Goal: Task Accomplishment & Management: Complete application form

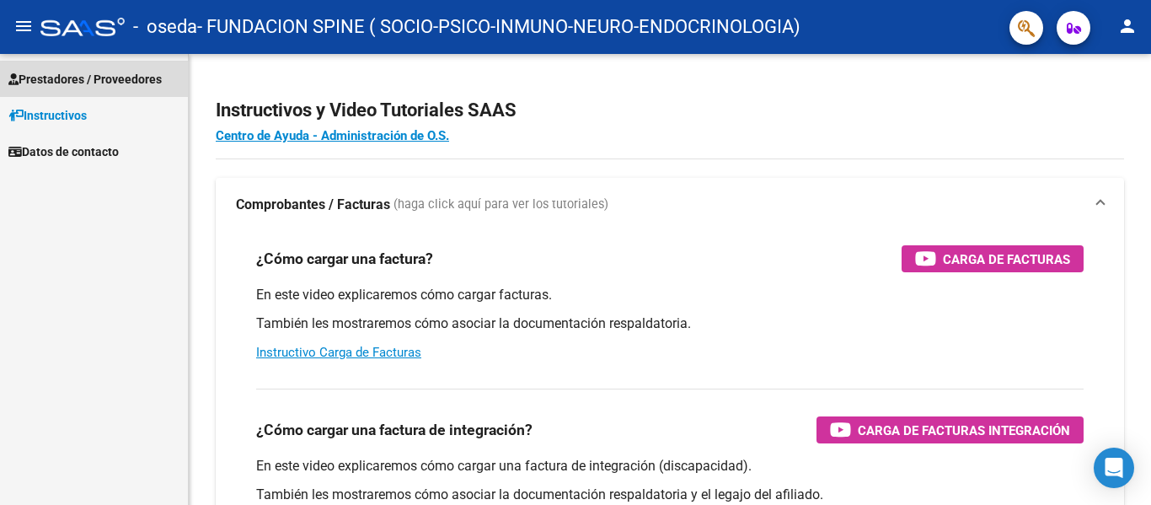
click at [75, 85] on span "Prestadores / Proveedores" at bounding box center [84, 79] width 153 height 19
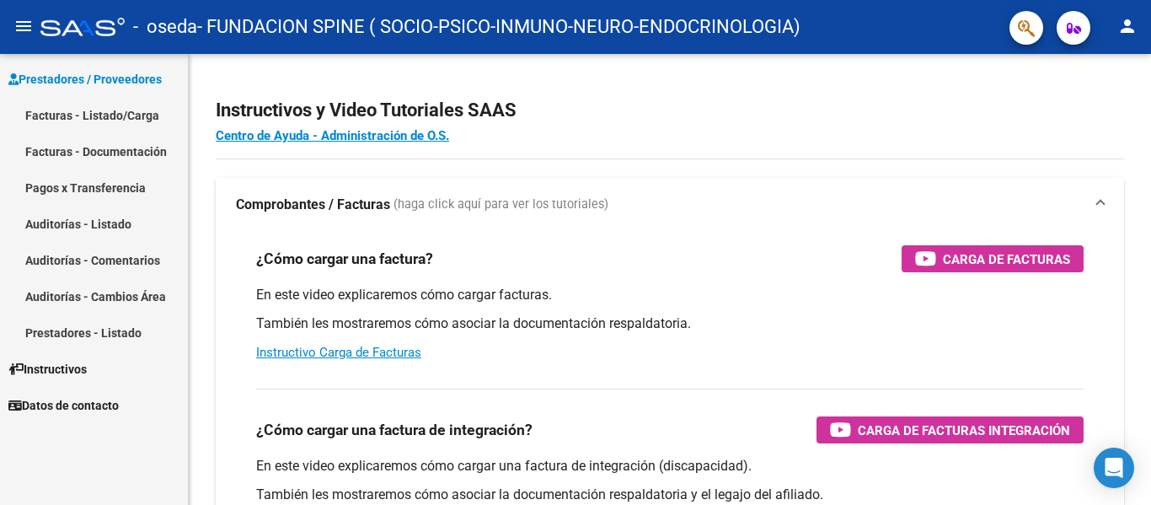
click at [74, 111] on link "Facturas - Listado/Carga" at bounding box center [94, 115] width 188 height 36
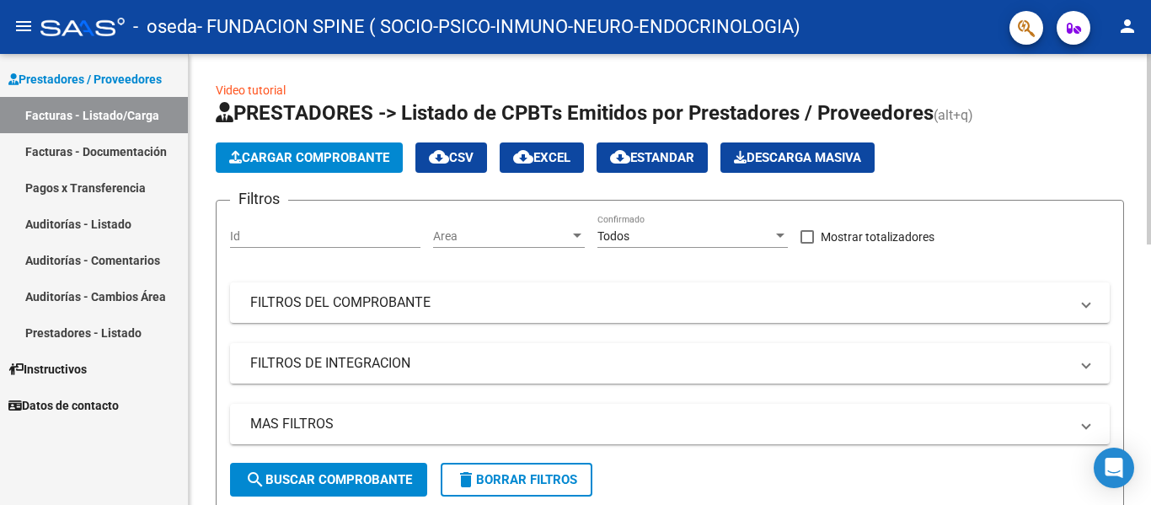
click at [322, 156] on span "Cargar Comprobante" at bounding box center [309, 157] width 160 height 15
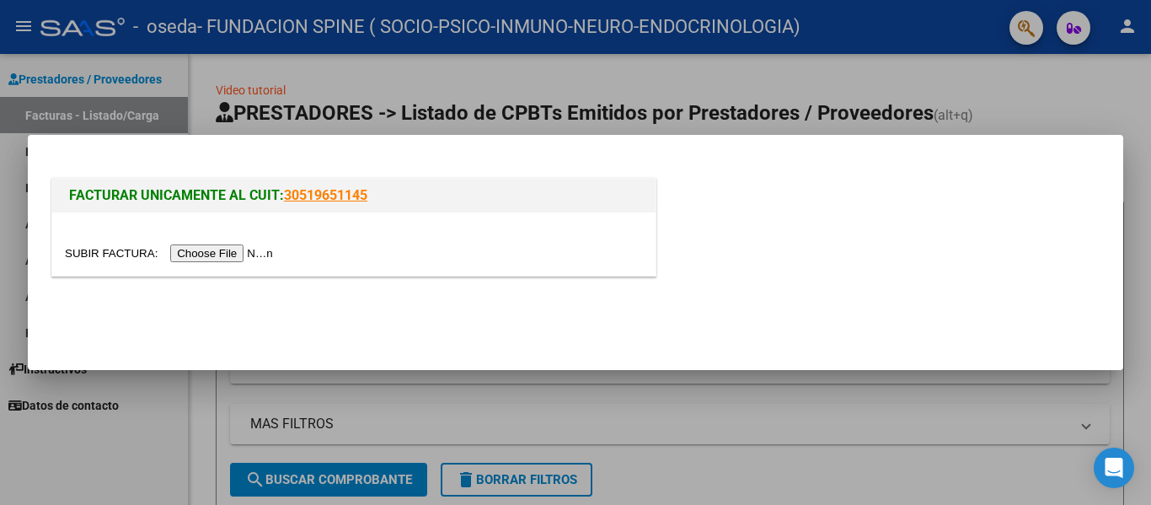
click at [208, 257] on input "file" at bounding box center [171, 253] width 213 height 18
click at [979, 99] on div at bounding box center [575, 252] width 1151 height 505
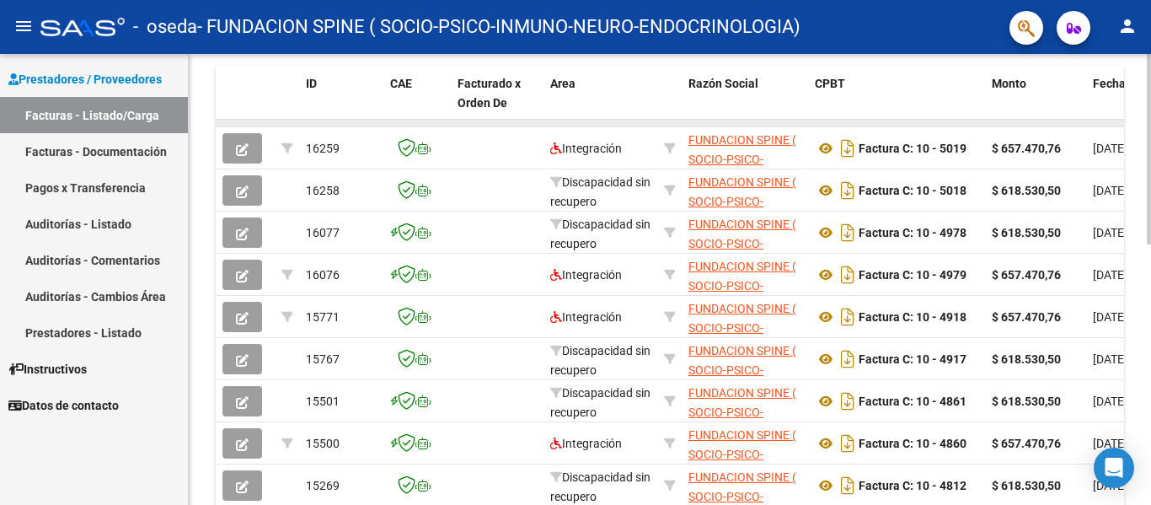
scroll to position [421, 0]
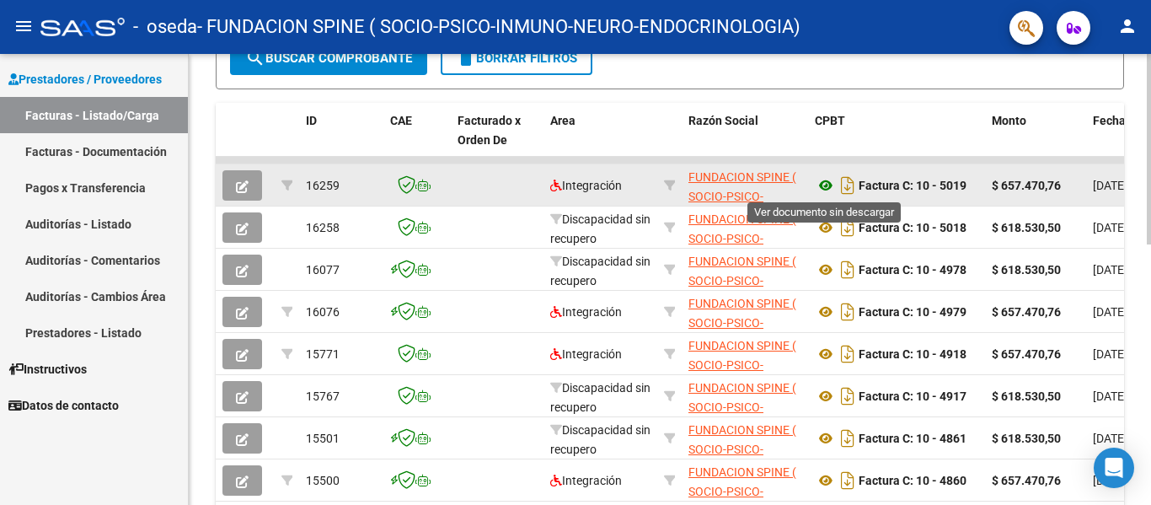
click at [831, 187] on icon at bounding box center [826, 185] width 22 height 20
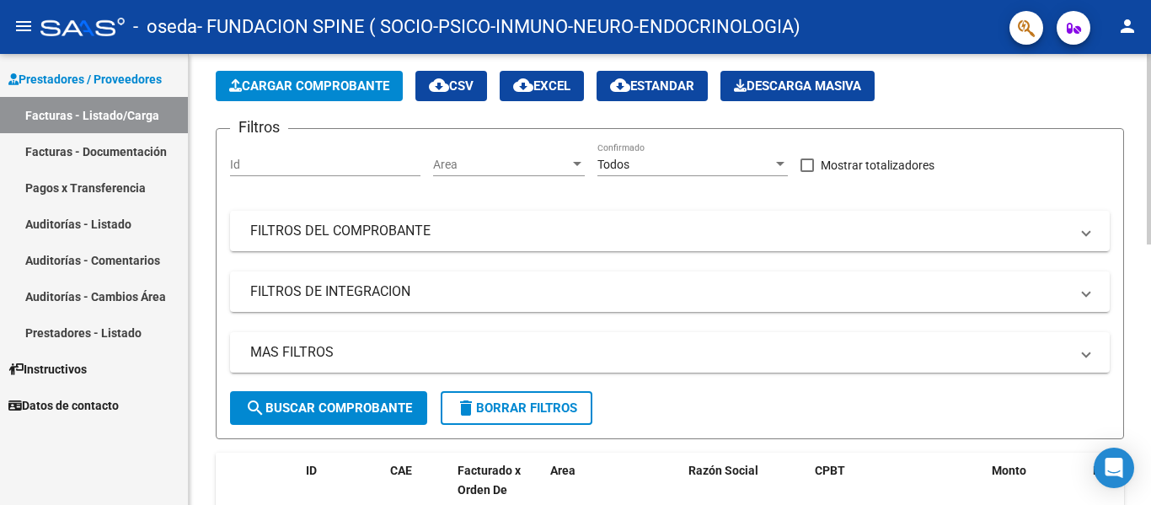
scroll to position [0, 0]
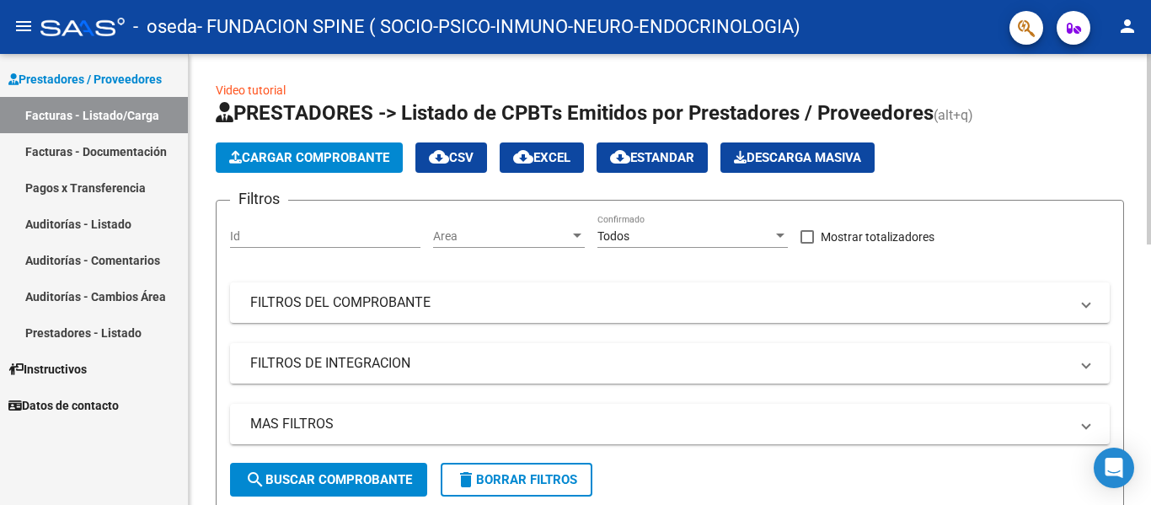
click at [286, 152] on span "Cargar Comprobante" at bounding box center [309, 157] width 160 height 15
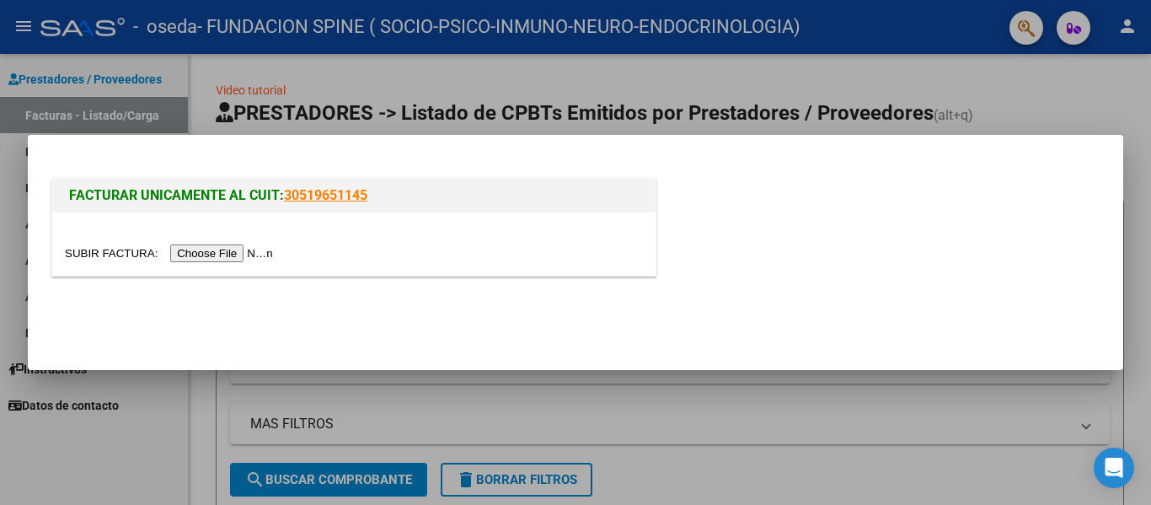
click at [248, 254] on input "file" at bounding box center [171, 253] width 213 height 18
type input "C:\fakepath\LUQUE TTO [DATE].pdf"
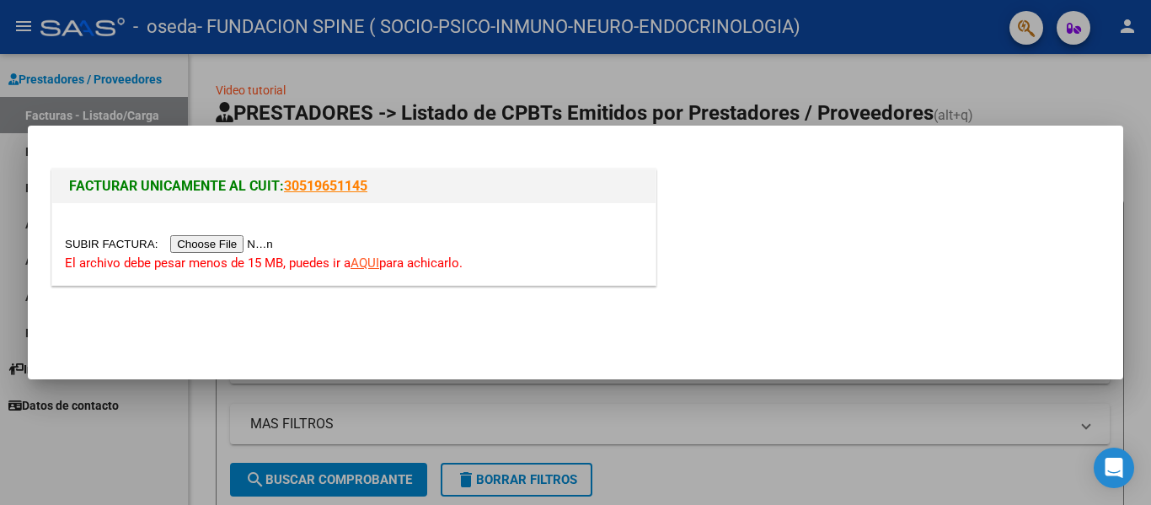
click at [227, 249] on input "file" at bounding box center [171, 244] width 213 height 18
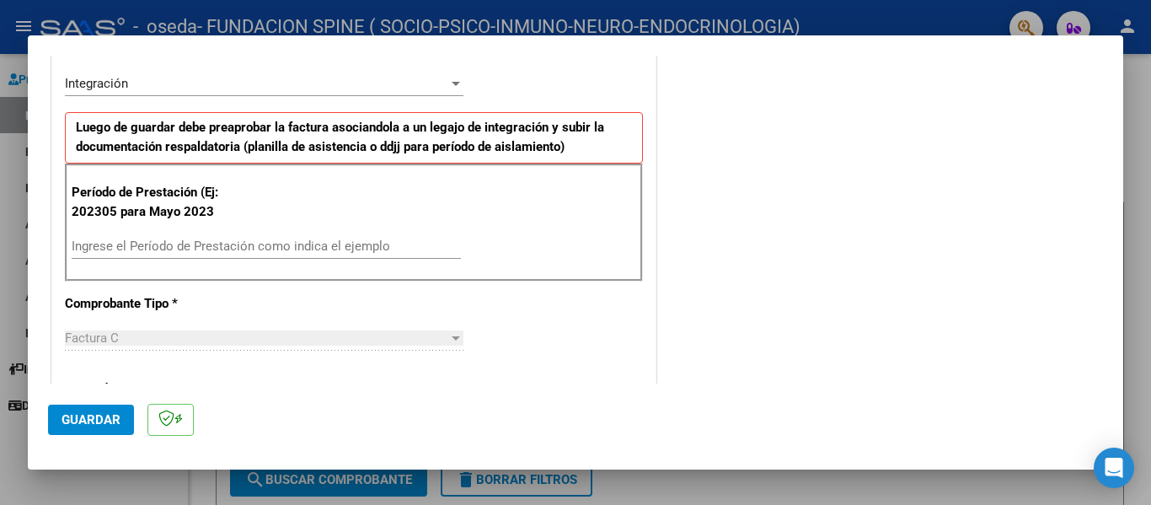
scroll to position [421, 0]
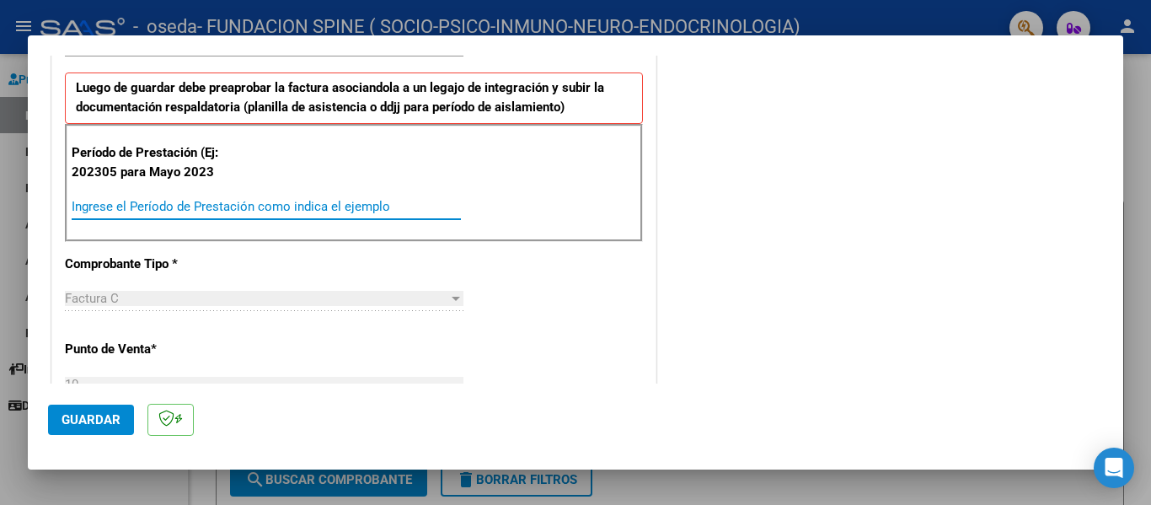
click at [179, 206] on input "Ingrese el Período de Prestación como indica el ejemplo" at bounding box center [266, 206] width 389 height 15
type input "0"
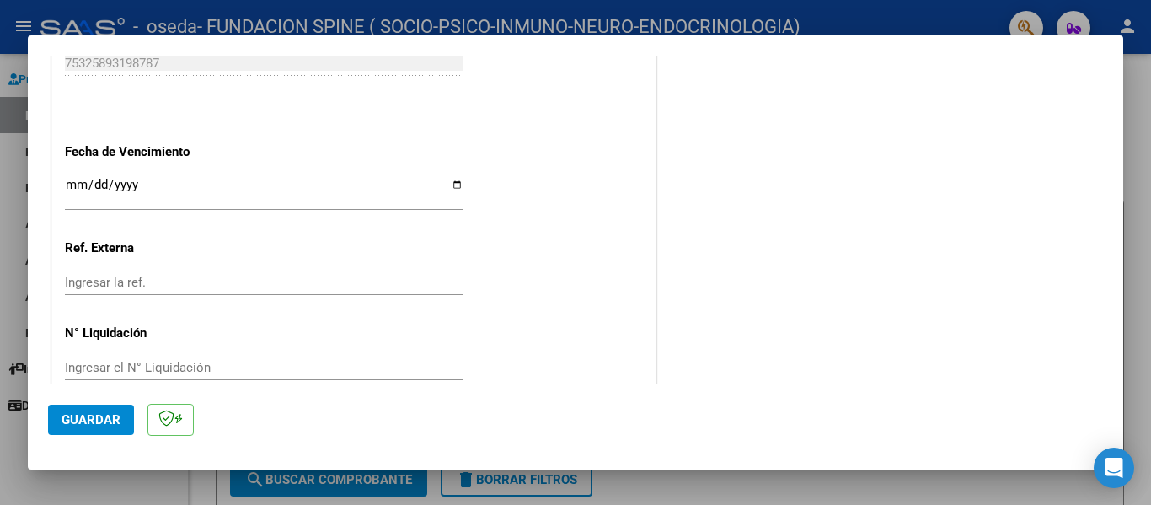
scroll to position [1095, 0]
type input "202507"
click at [75, 179] on input "Ingresar la fecha" at bounding box center [264, 189] width 398 height 27
type input "[DATE]"
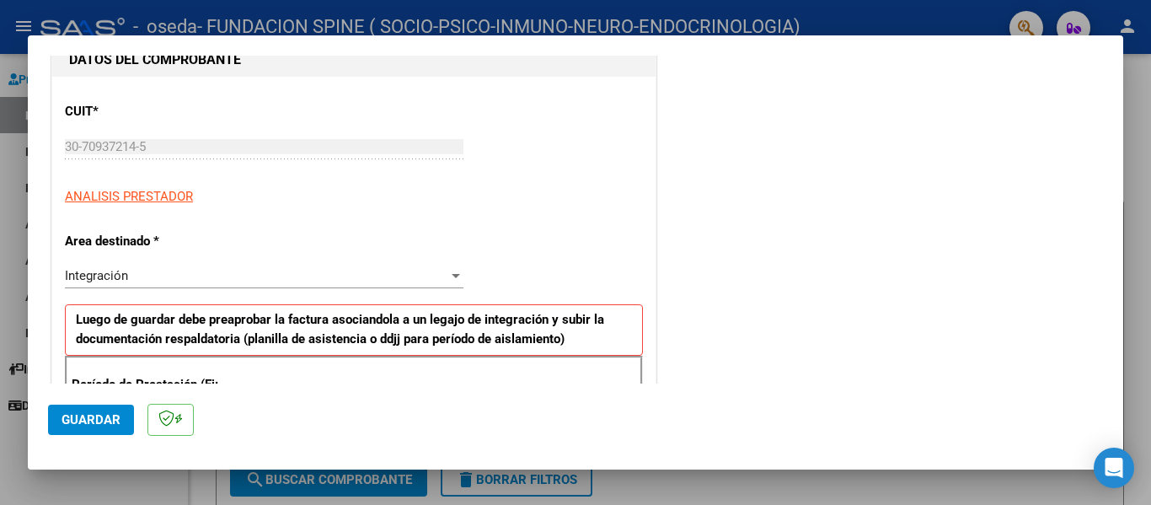
scroll to position [28, 0]
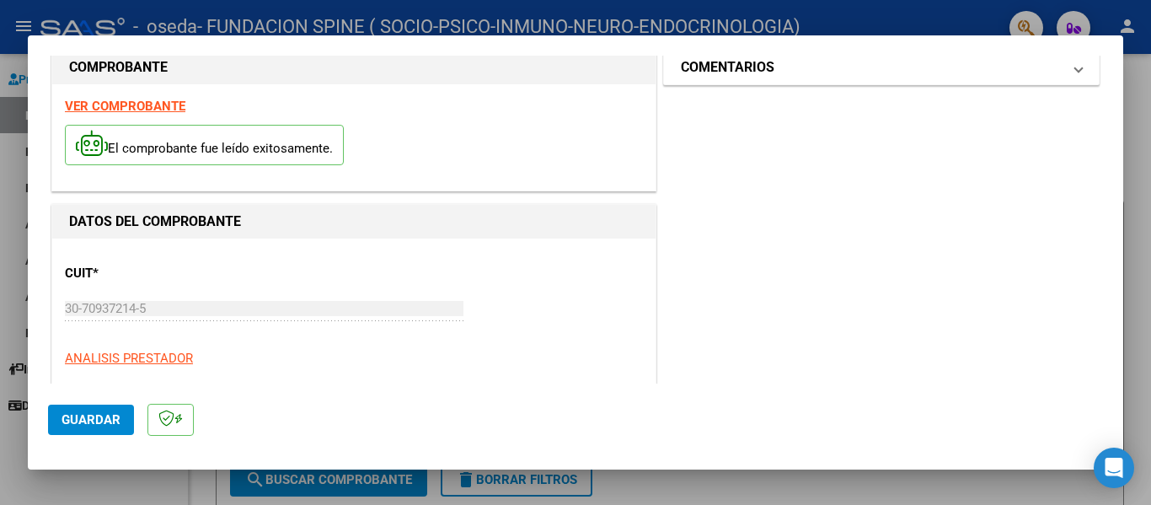
click at [745, 73] on h1 "COMENTARIOS" at bounding box center [728, 67] width 94 height 20
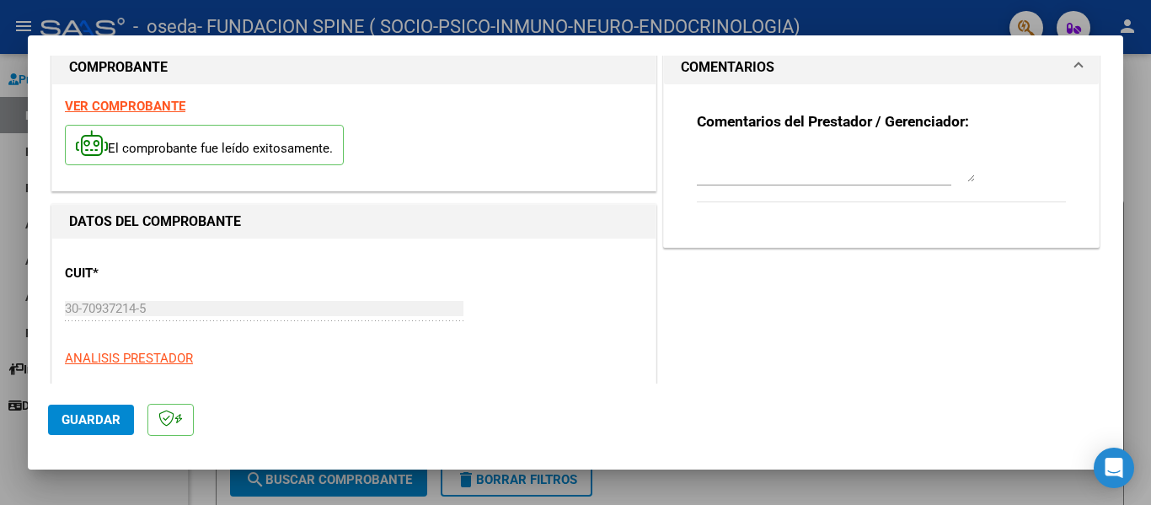
click at [738, 167] on textarea at bounding box center [836, 165] width 278 height 34
click at [760, 158] on textarea "fc tto luque con recurso de amparo" at bounding box center [836, 165] width 278 height 34
click at [756, 157] on textarea "fc tto luque con recurso de amparo" at bounding box center [836, 165] width 278 height 34
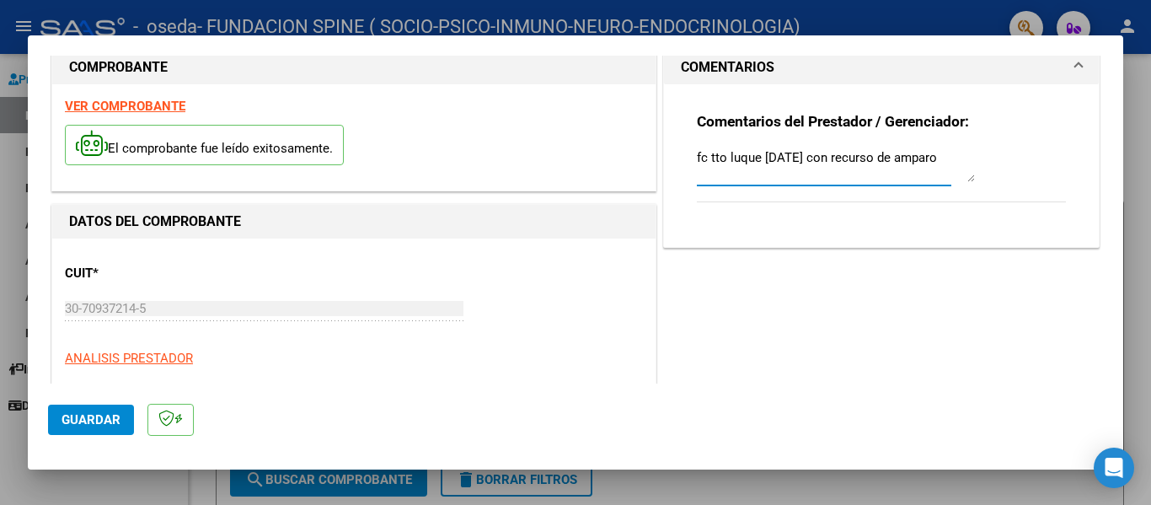
type textarea "fc tto luque [DATE] con recurso de amparo"
click at [91, 417] on span "Guardar" at bounding box center [90, 419] width 59 height 15
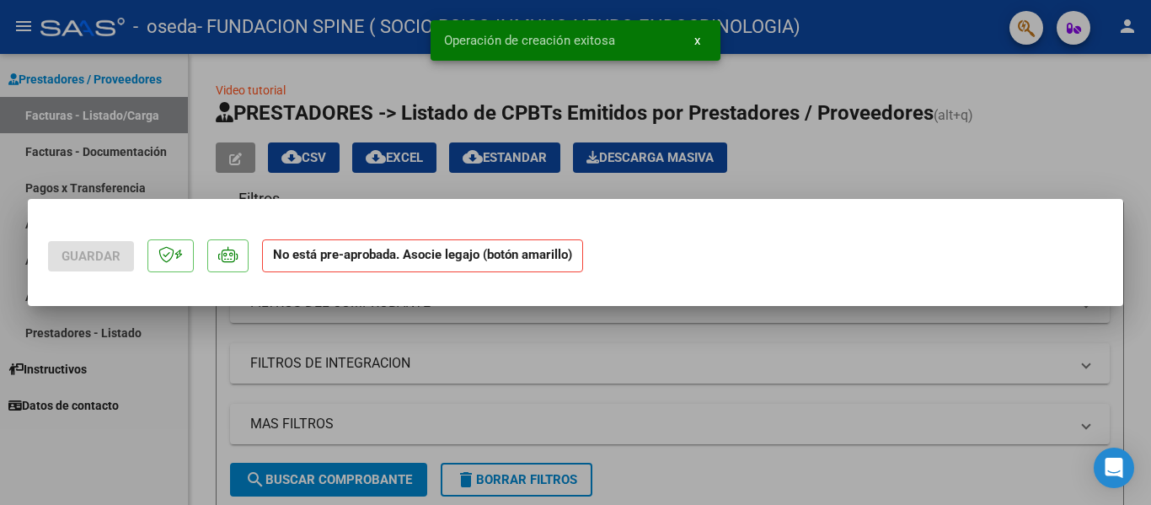
scroll to position [0, 0]
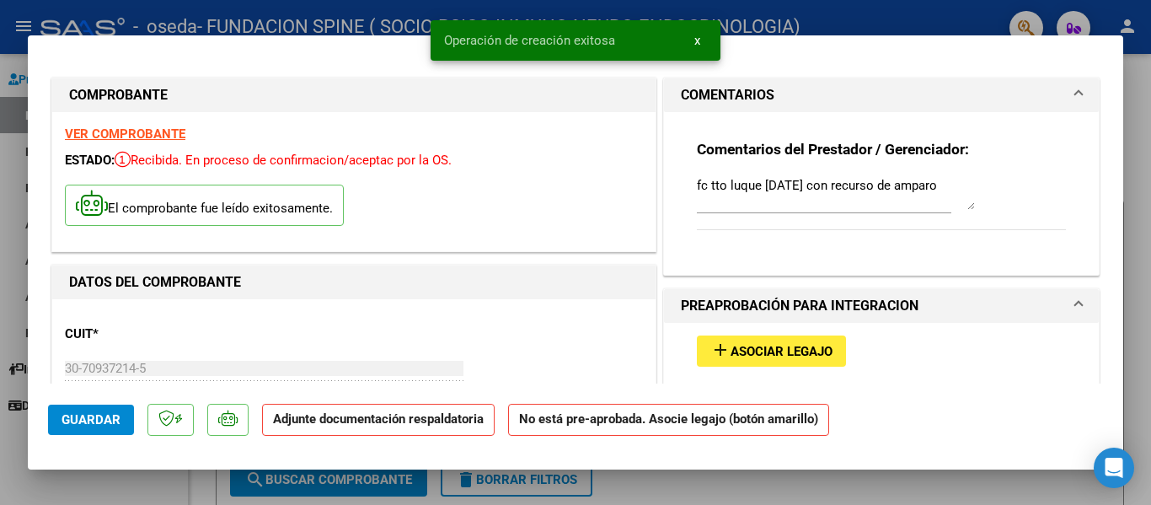
click at [761, 351] on span "Asociar Legajo" at bounding box center [781, 351] width 102 height 15
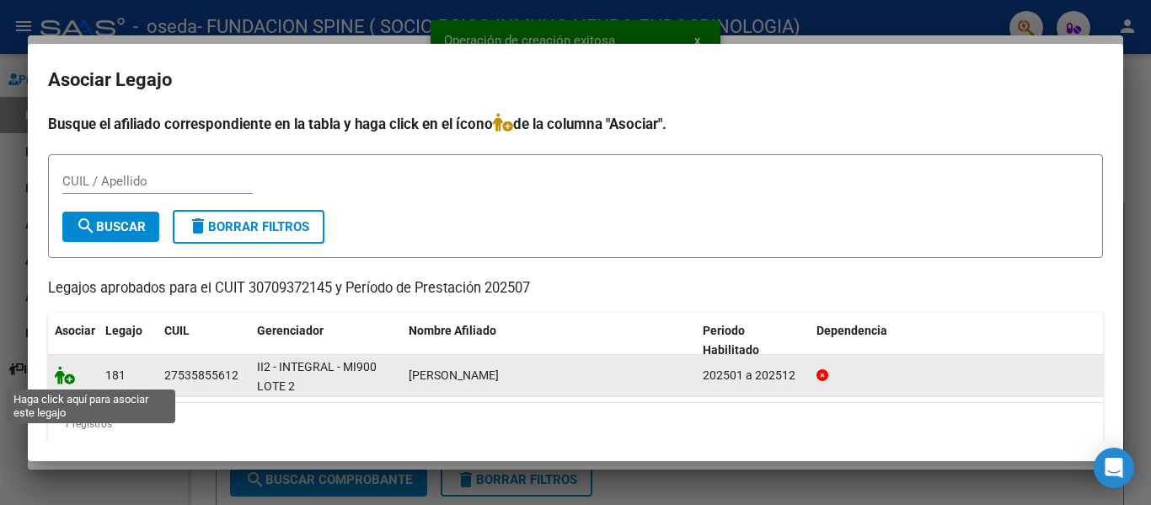
click at [70, 377] on icon at bounding box center [65, 375] width 20 height 19
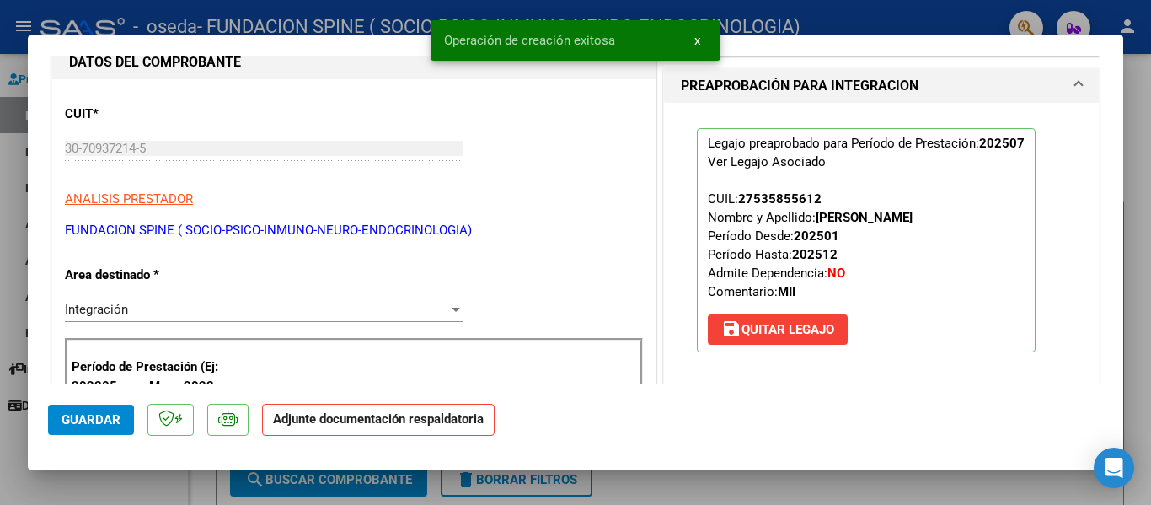
scroll to position [337, 0]
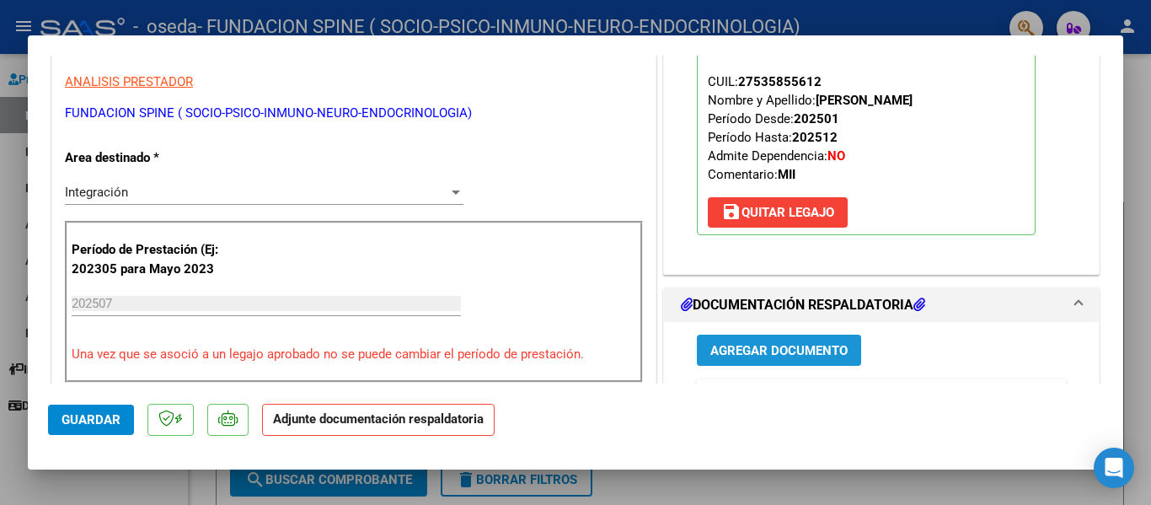
click at [752, 345] on span "Agregar Documento" at bounding box center [778, 350] width 137 height 15
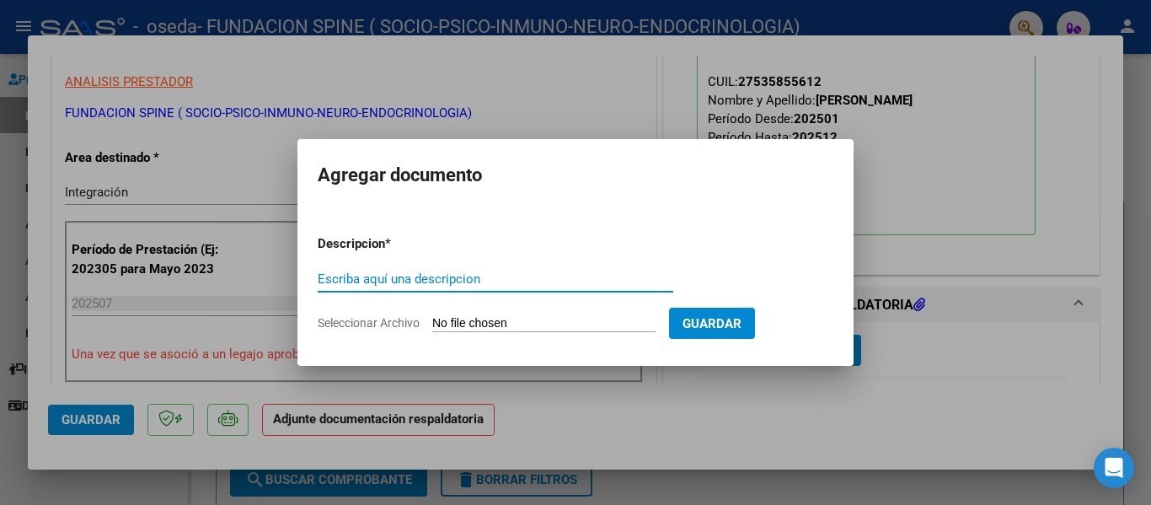
click at [508, 280] on input "Escriba aquí una descripcion" at bounding box center [495, 278] width 355 height 15
click at [470, 278] on input "Escriba aquí una descripcion" at bounding box center [495, 278] width 355 height 15
click at [346, 277] on input "Escriba aquí una descripcion" at bounding box center [495, 278] width 355 height 15
click at [487, 321] on input "Seleccionar Archivo" at bounding box center [543, 324] width 223 height 16
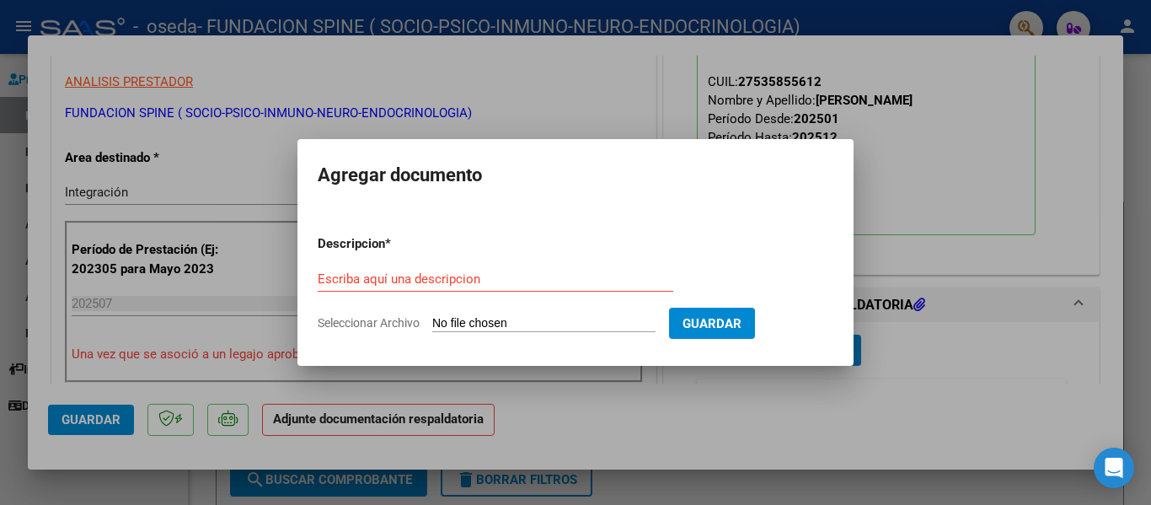
type input "C:\fakepath\LUQUE TTO [DATE].pdf"
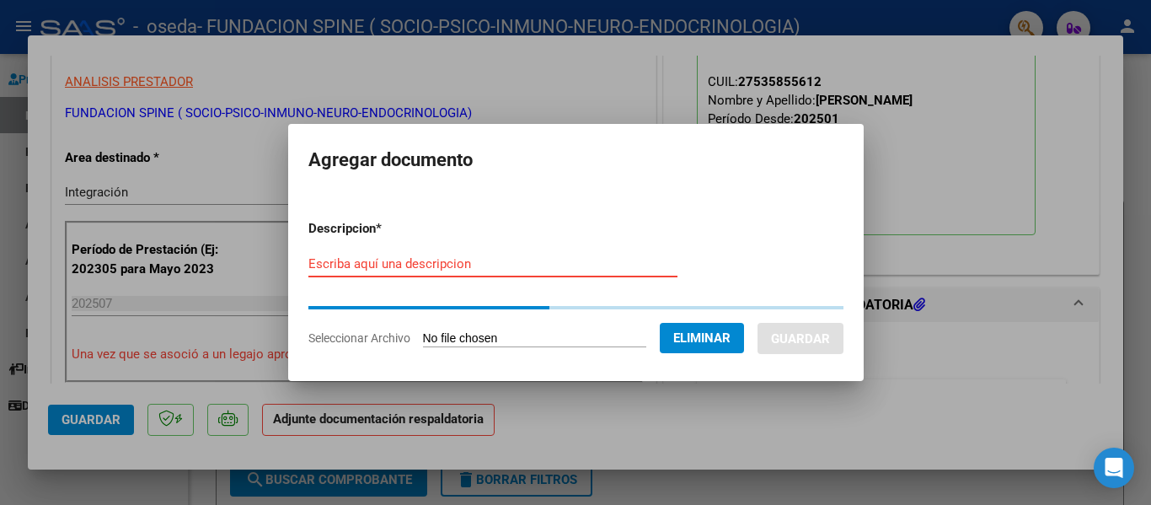
click at [343, 262] on input "Escriba aquí una descripcion" at bounding box center [492, 263] width 369 height 15
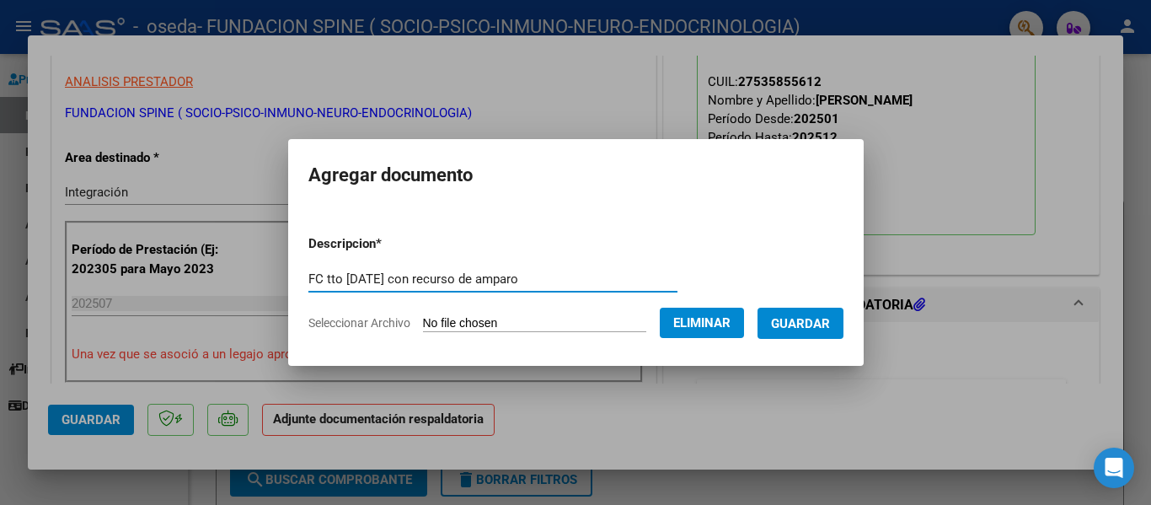
click at [308, 279] on input "FC tto [DATE] con recurso de amparo" at bounding box center [492, 278] width 369 height 15
type input "Fc Luque tto [DATE] con recurso de amparo"
click at [809, 322] on span "Guardar" at bounding box center [800, 323] width 59 height 15
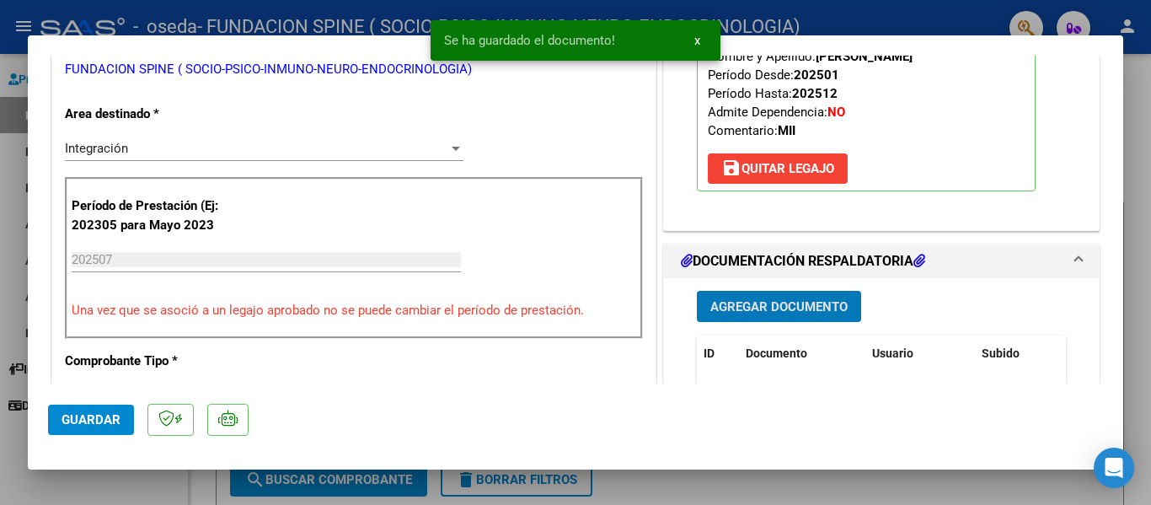
scroll to position [590, 0]
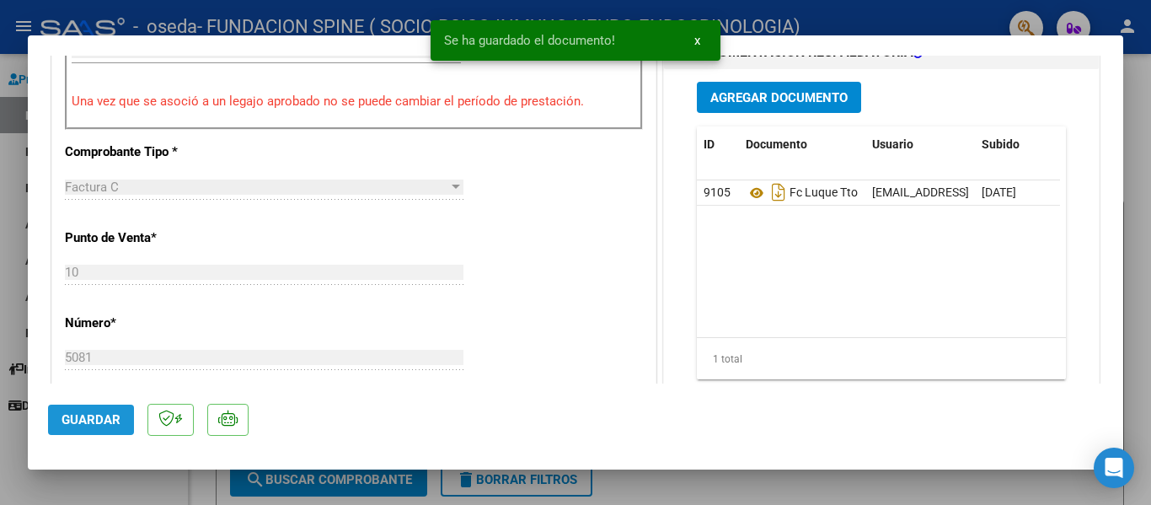
click at [94, 413] on span "Guardar" at bounding box center [90, 419] width 59 height 15
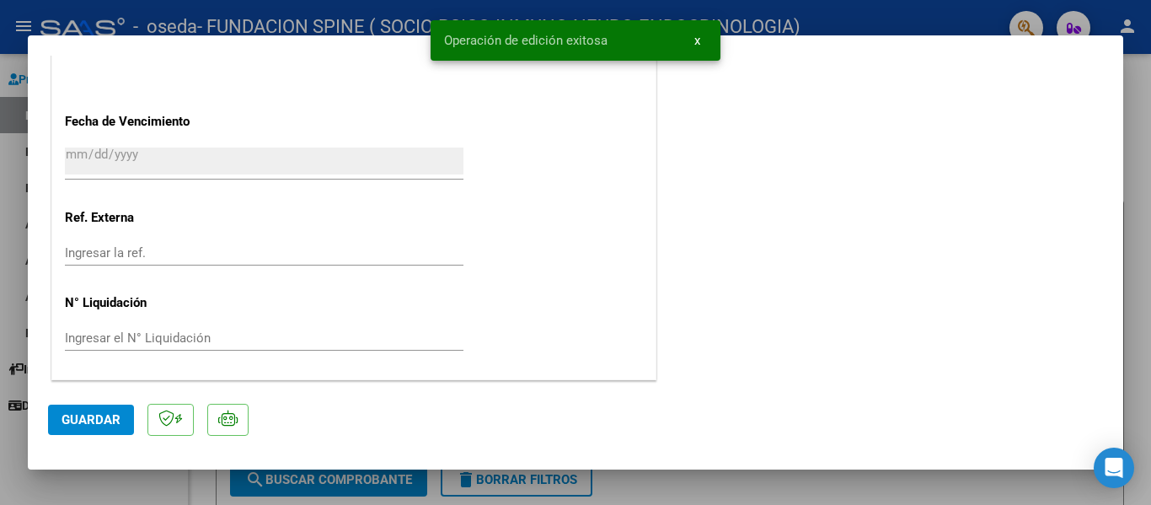
click at [695, 479] on div at bounding box center [575, 252] width 1151 height 505
type input "$ 0,00"
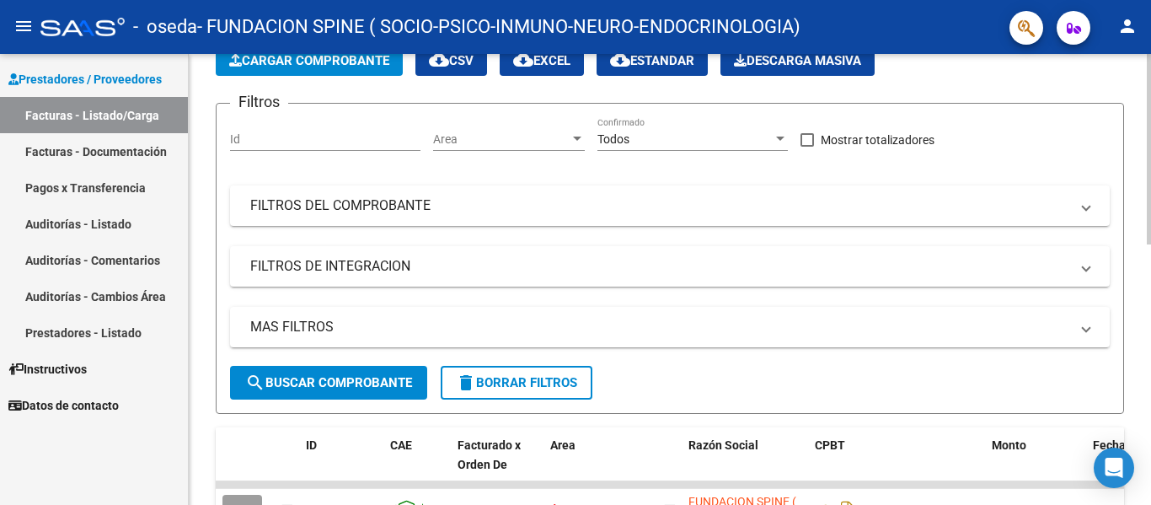
scroll to position [0, 0]
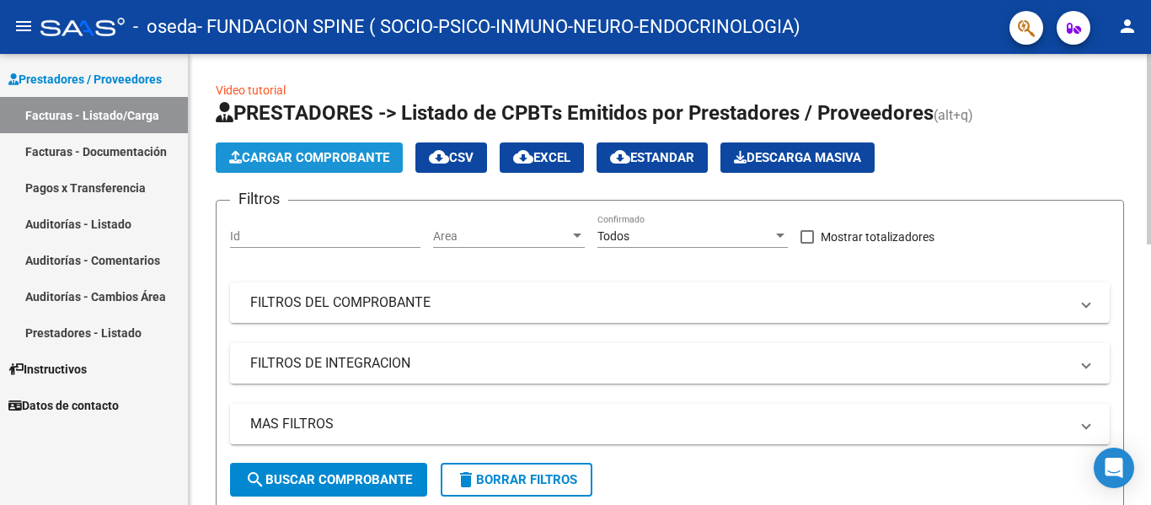
click at [328, 148] on button "Cargar Comprobante" at bounding box center [309, 157] width 187 height 30
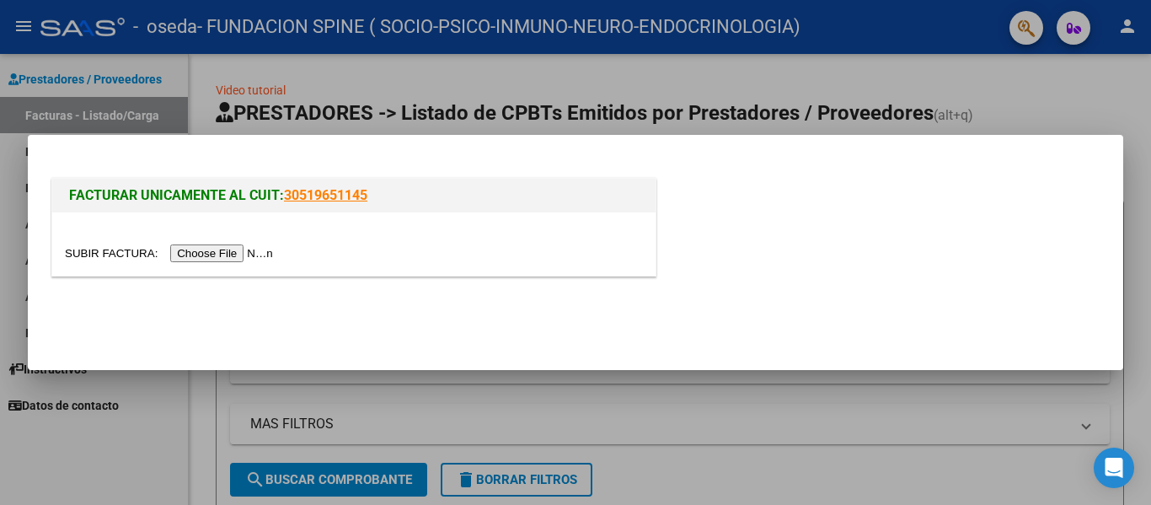
click at [249, 249] on input "file" at bounding box center [171, 253] width 213 height 18
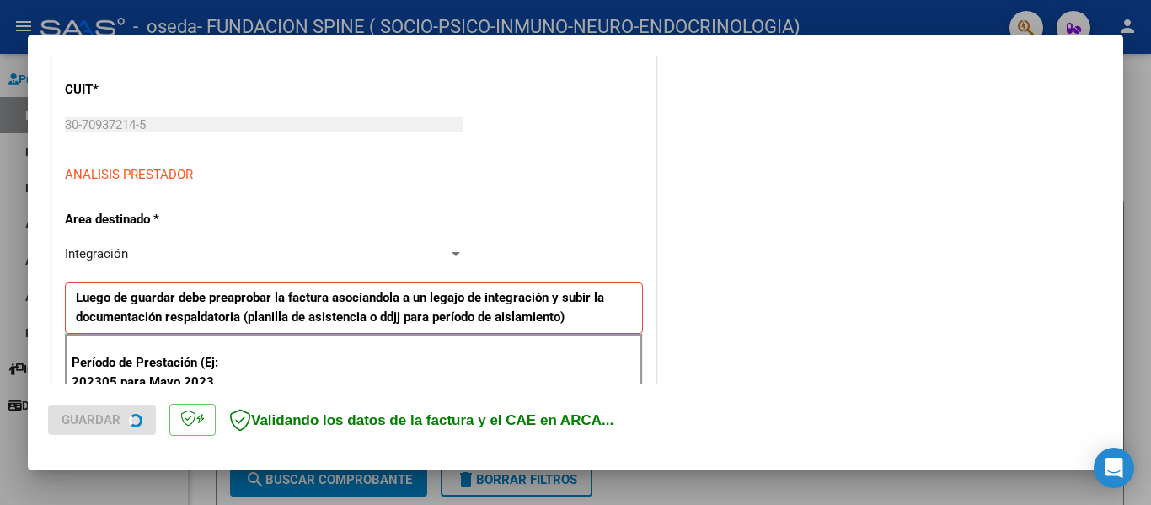
scroll to position [253, 0]
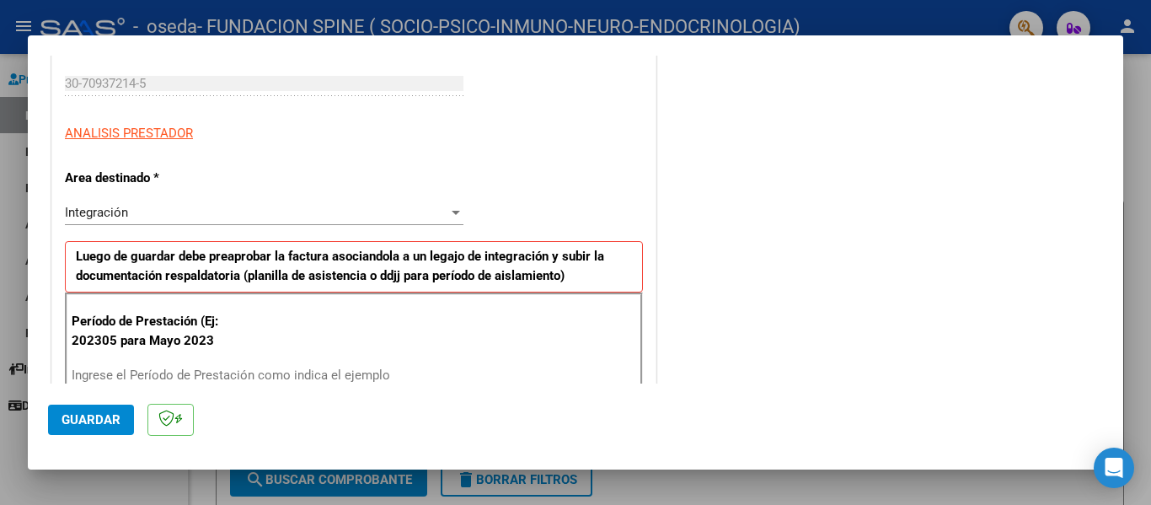
click at [142, 216] on div "Integración" at bounding box center [256, 212] width 383 height 15
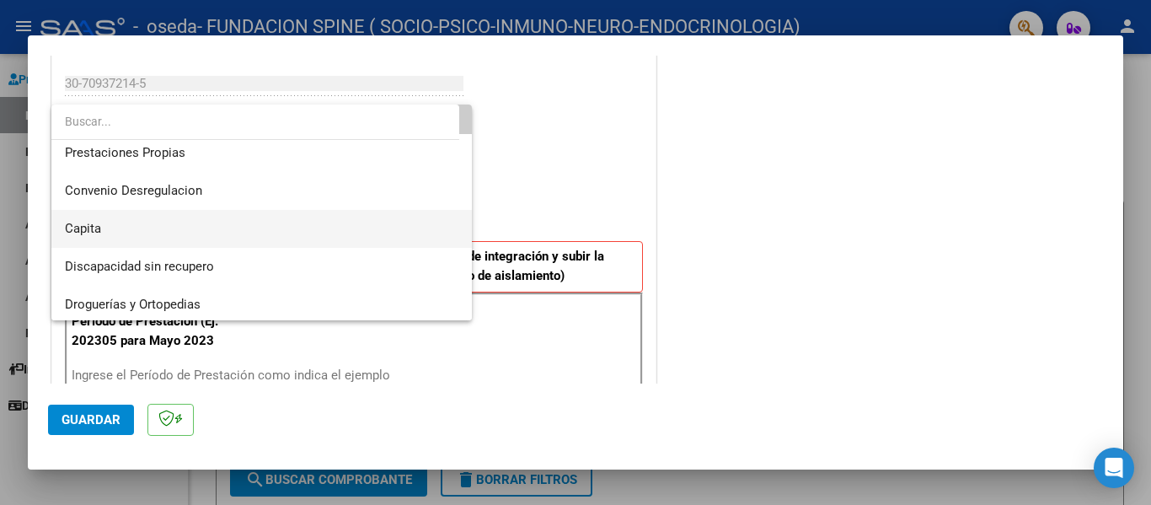
scroll to position [163, 0]
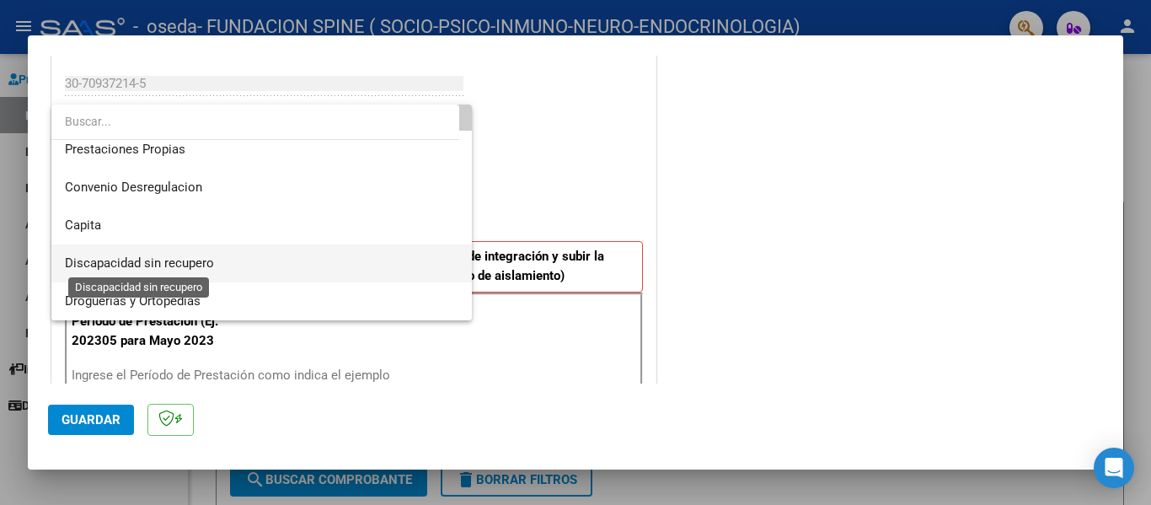
click at [206, 266] on span "Discapacidad sin recupero" at bounding box center [139, 262] width 149 height 15
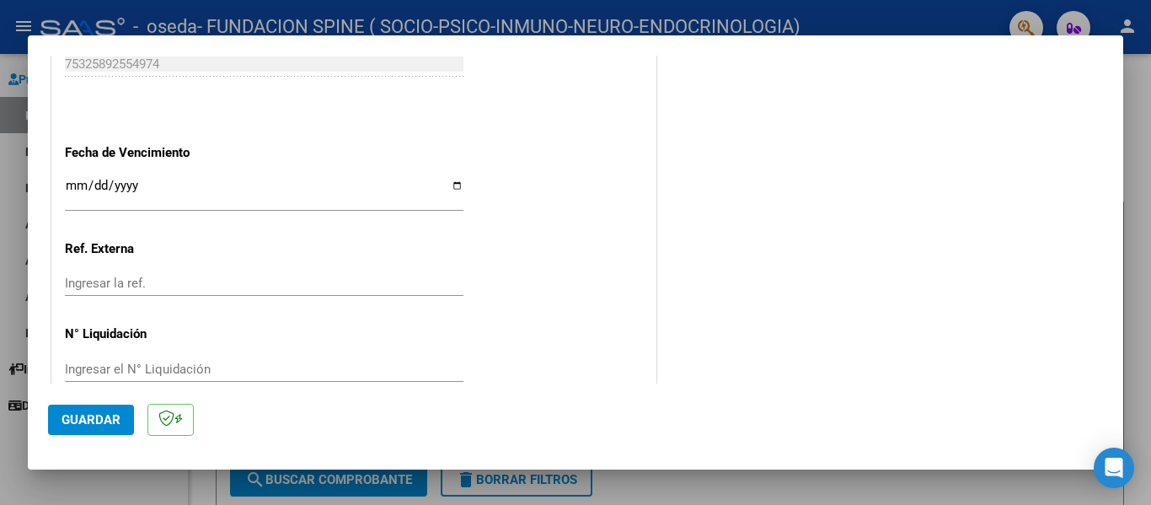
scroll to position [927, 0]
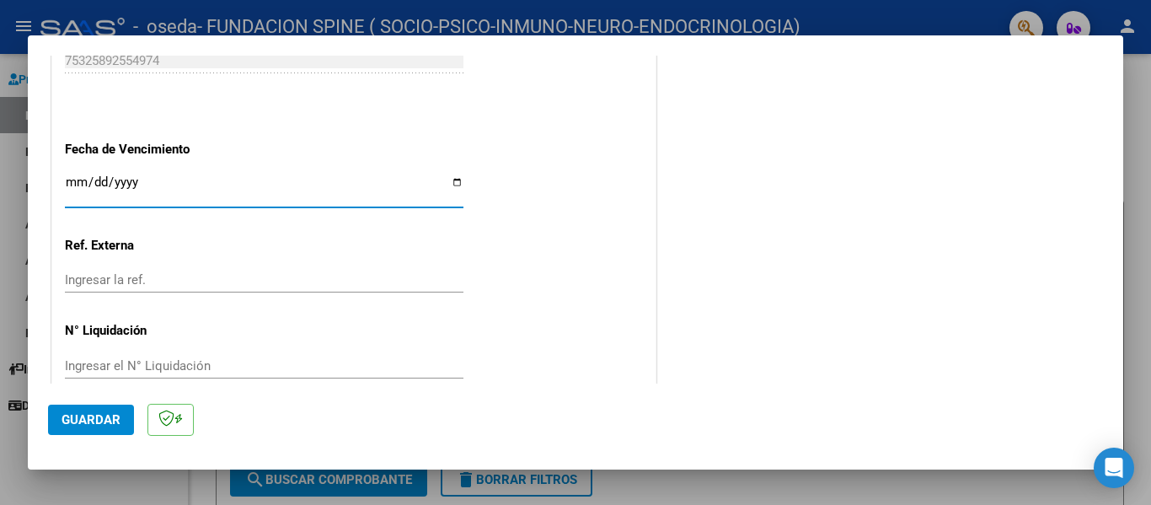
click at [77, 184] on input "Ingresar la fecha" at bounding box center [264, 188] width 398 height 27
type input "[DATE]"
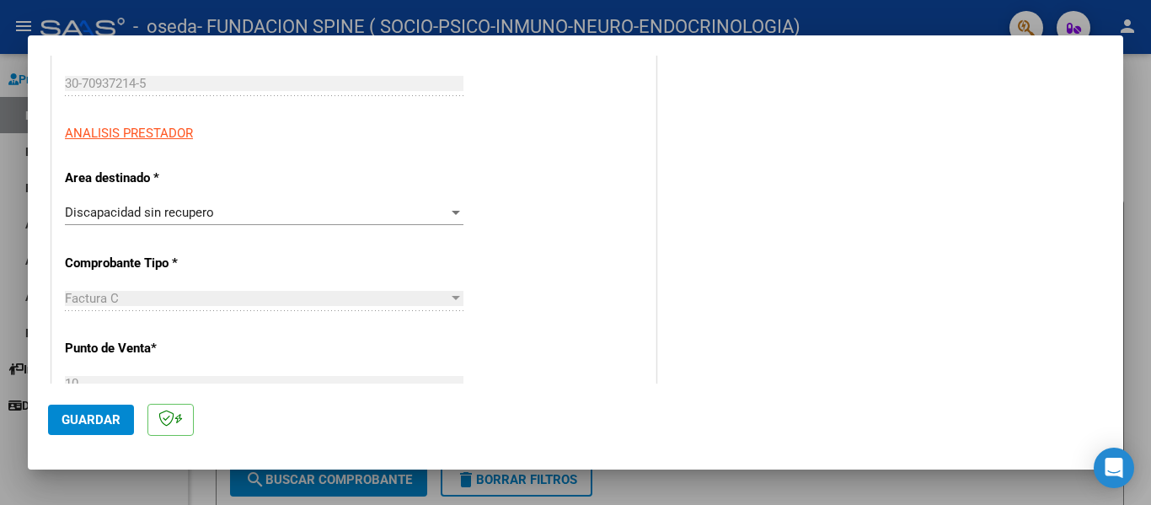
scroll to position [0, 0]
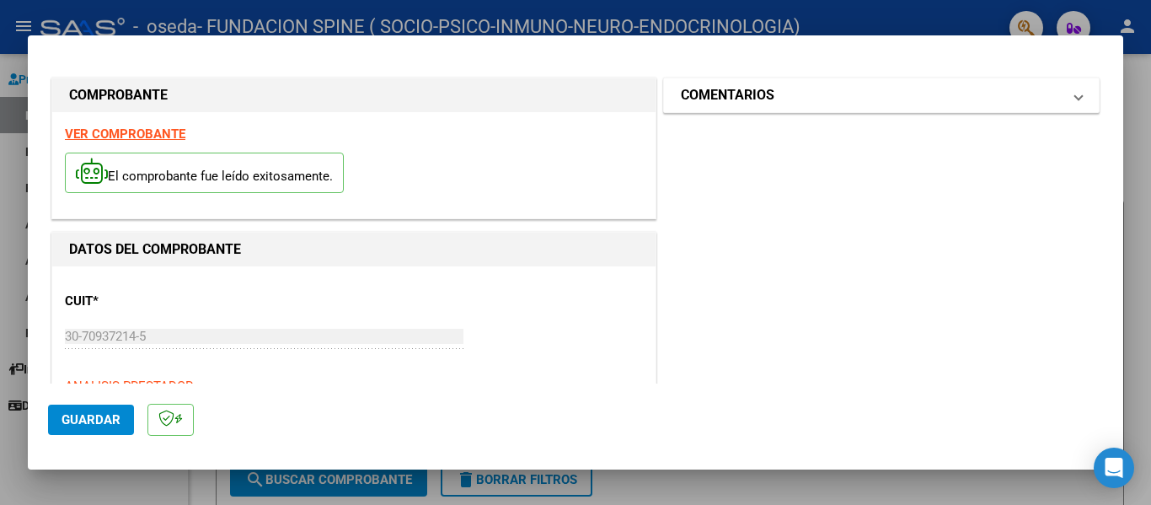
click at [721, 102] on h1 "COMENTARIOS" at bounding box center [728, 95] width 94 height 20
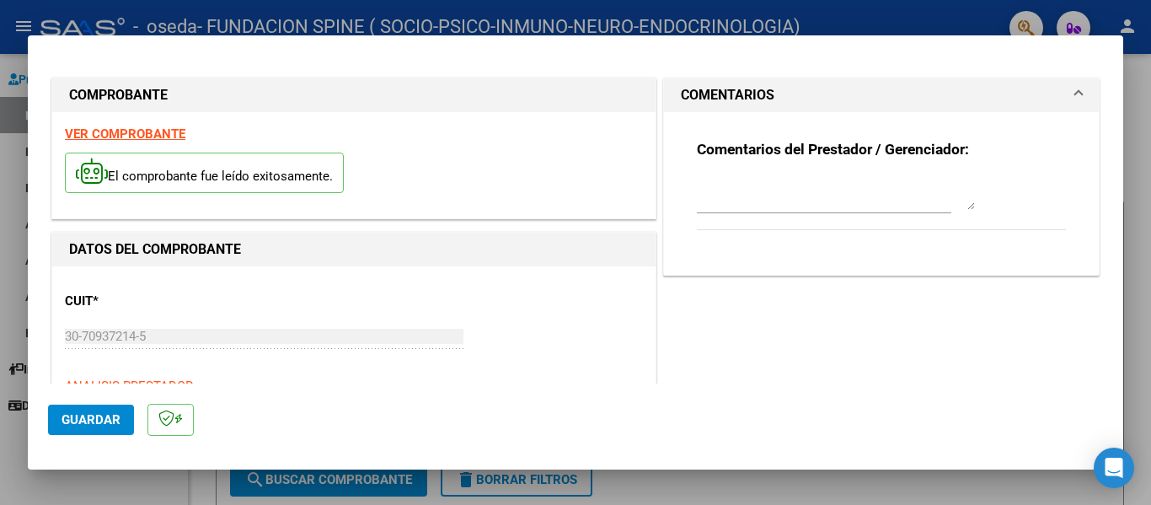
click at [719, 199] on textarea at bounding box center [836, 193] width 278 height 34
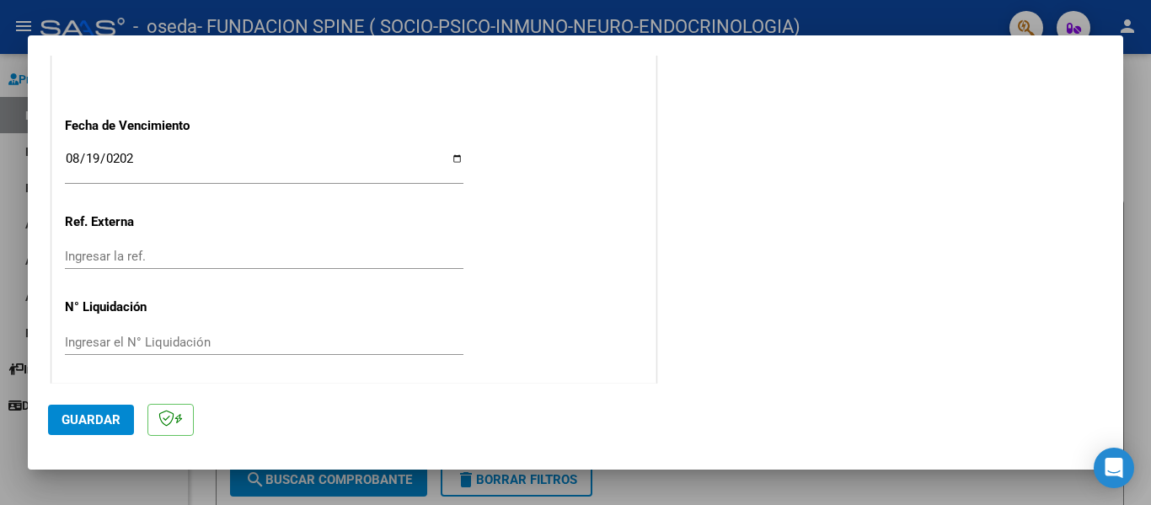
scroll to position [954, 0]
type textarea "Fc luque AT [DATE] con recurso de amparo"
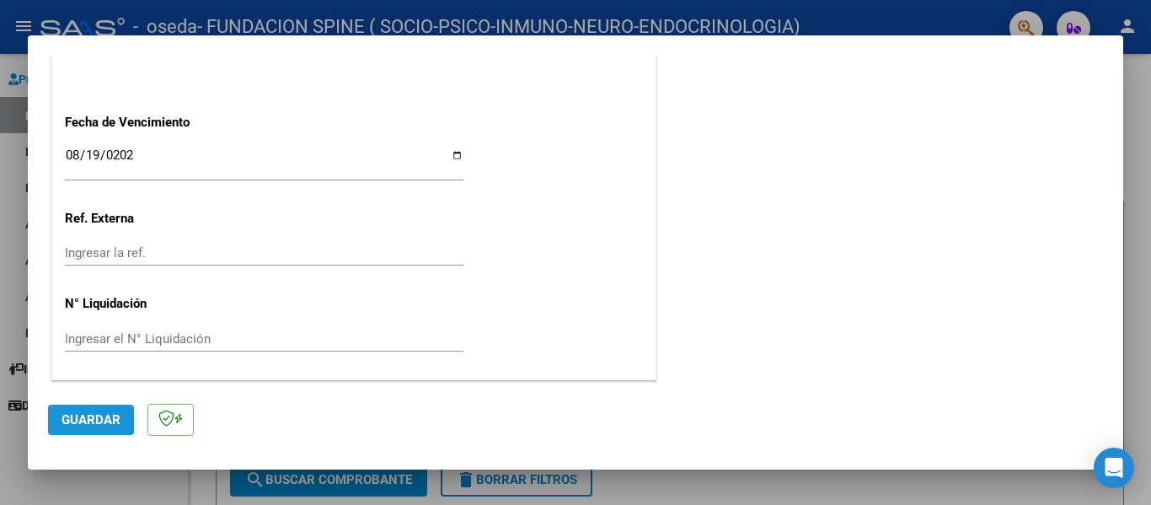
click at [118, 420] on span "Guardar" at bounding box center [90, 419] width 59 height 15
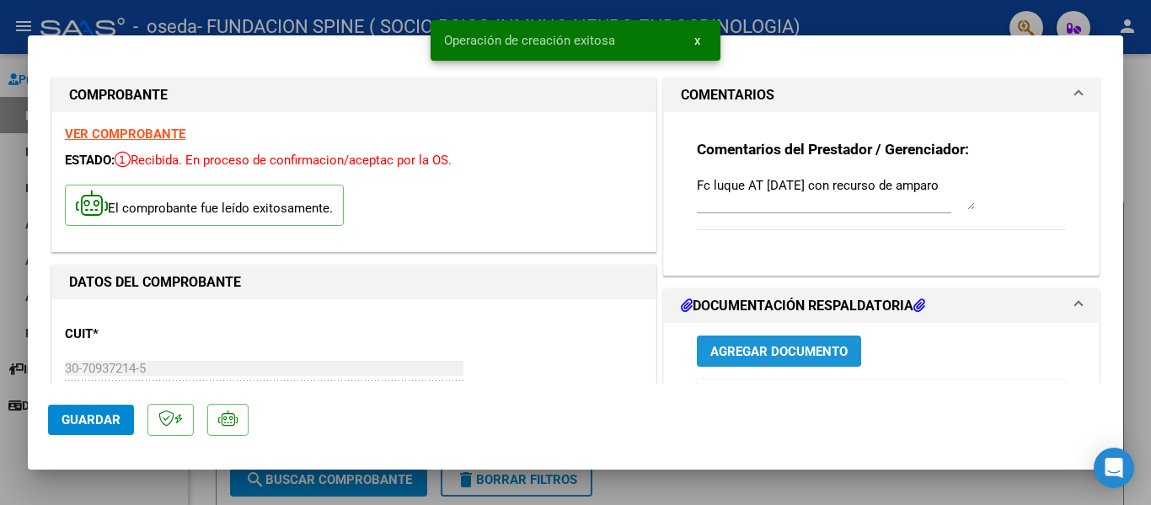
click at [745, 350] on span "Agregar Documento" at bounding box center [778, 351] width 137 height 15
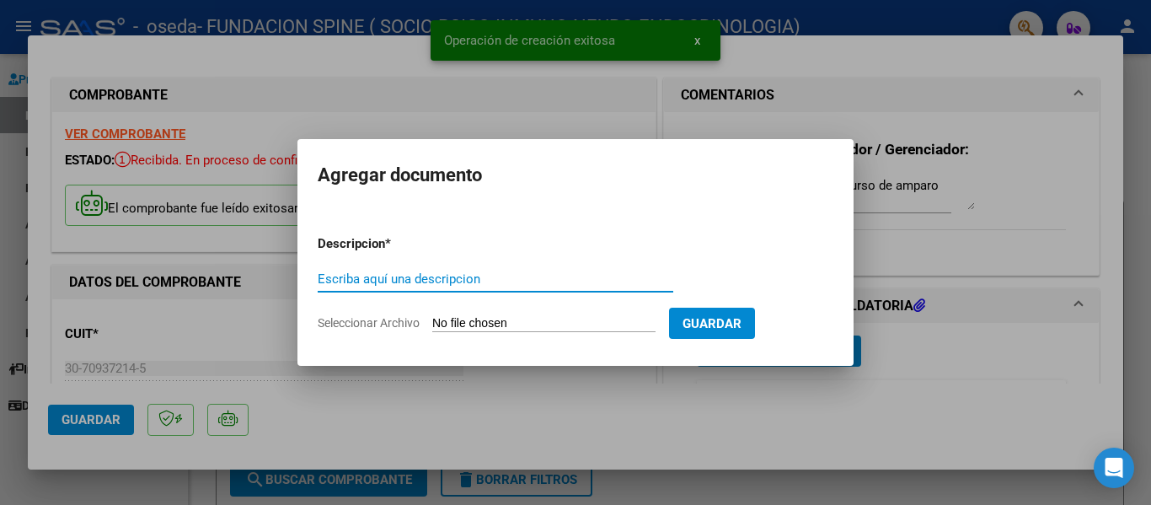
click at [477, 280] on input "Escriba aquí una descripcion" at bounding box center [495, 278] width 355 height 15
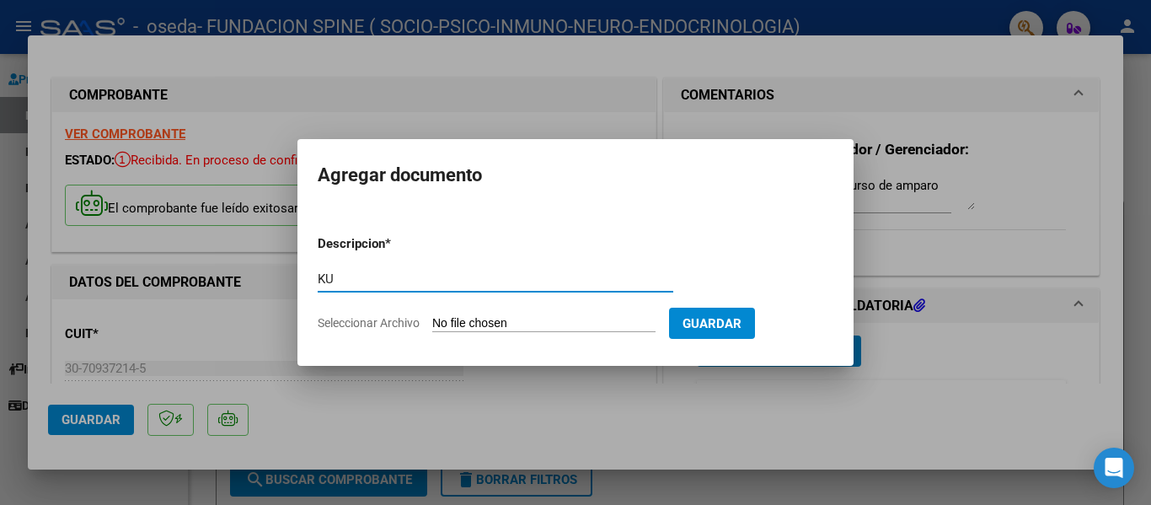
type input "K"
type input "LUQUE AT [DATE] CON RECURSO DE AMPARO"
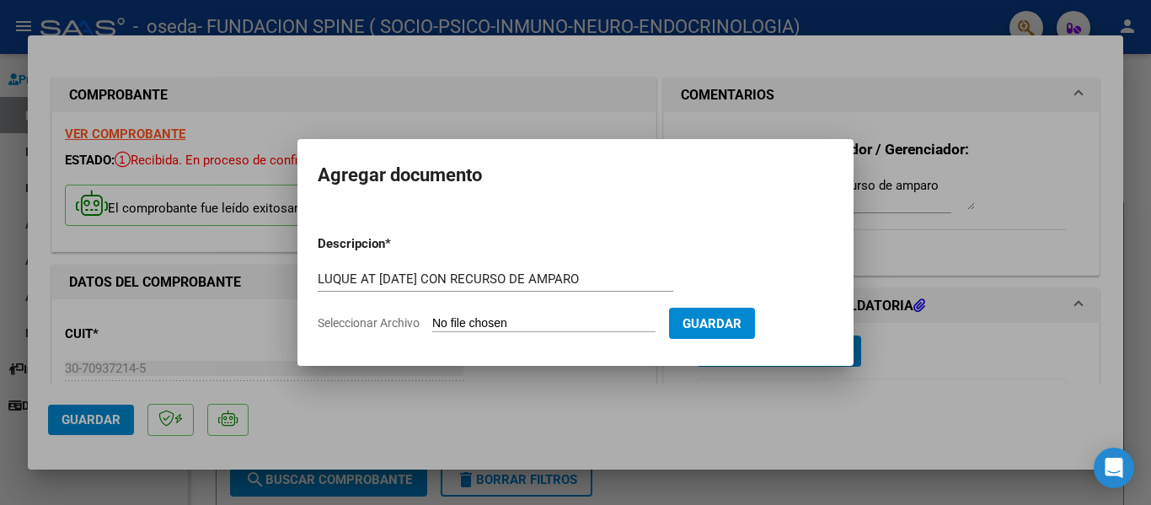
click at [480, 323] on input "Seleccionar Archivo" at bounding box center [543, 324] width 223 height 16
type input "C:\fakepath\LUQUE AT [DATE].pdf"
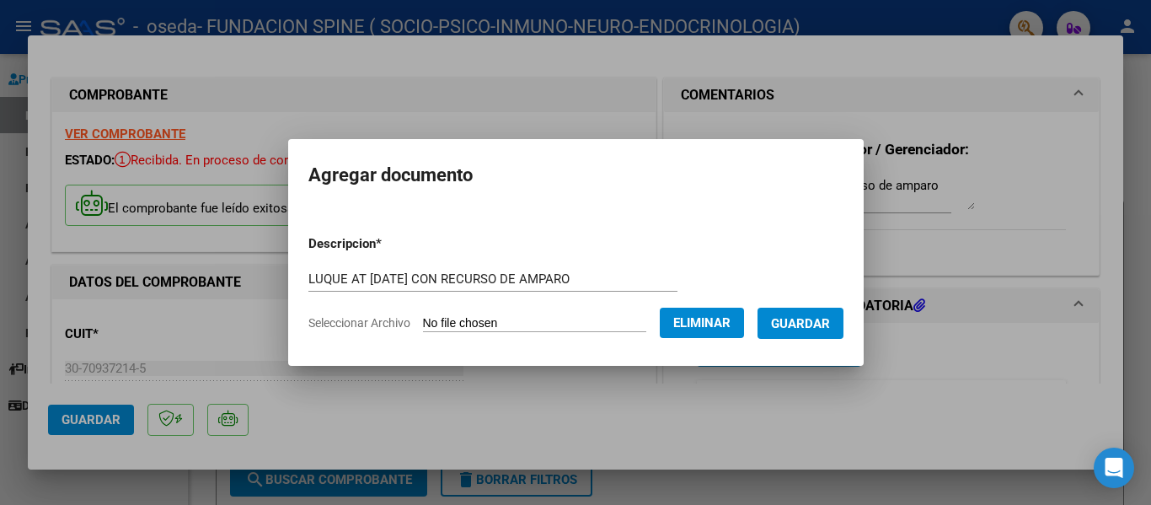
click at [811, 323] on span "Guardar" at bounding box center [800, 323] width 59 height 15
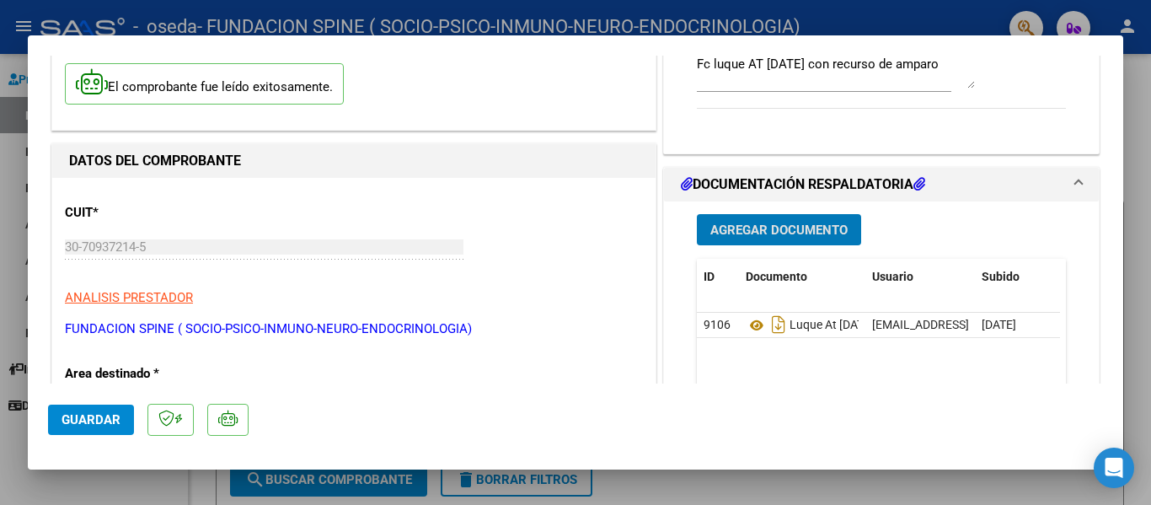
scroll to position [91, 0]
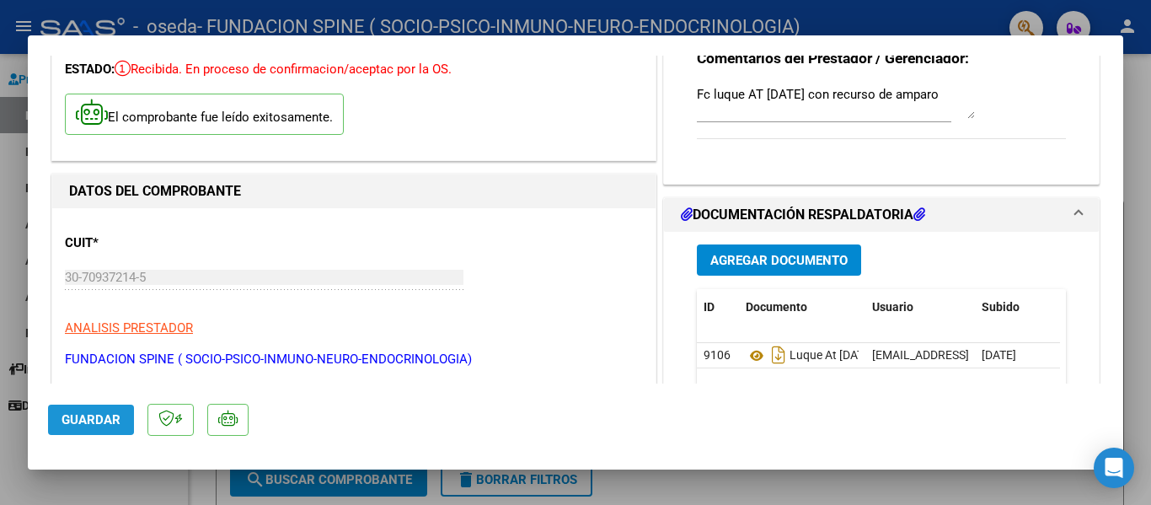
click at [81, 418] on span "Guardar" at bounding box center [90, 419] width 59 height 15
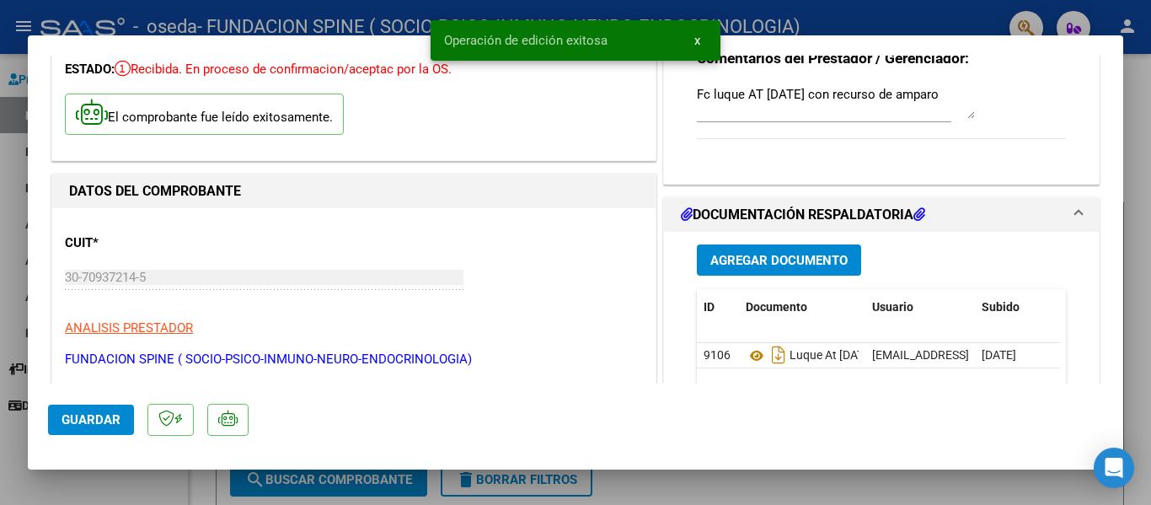
click at [1131, 188] on div at bounding box center [575, 252] width 1151 height 505
type input "$ 0,00"
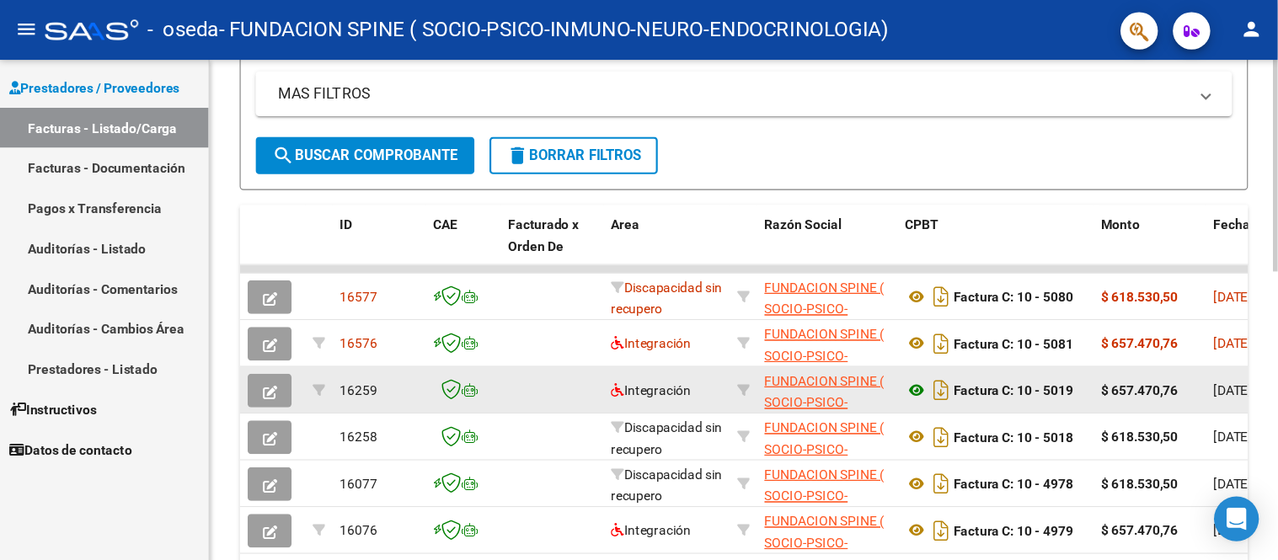
scroll to position [421, 0]
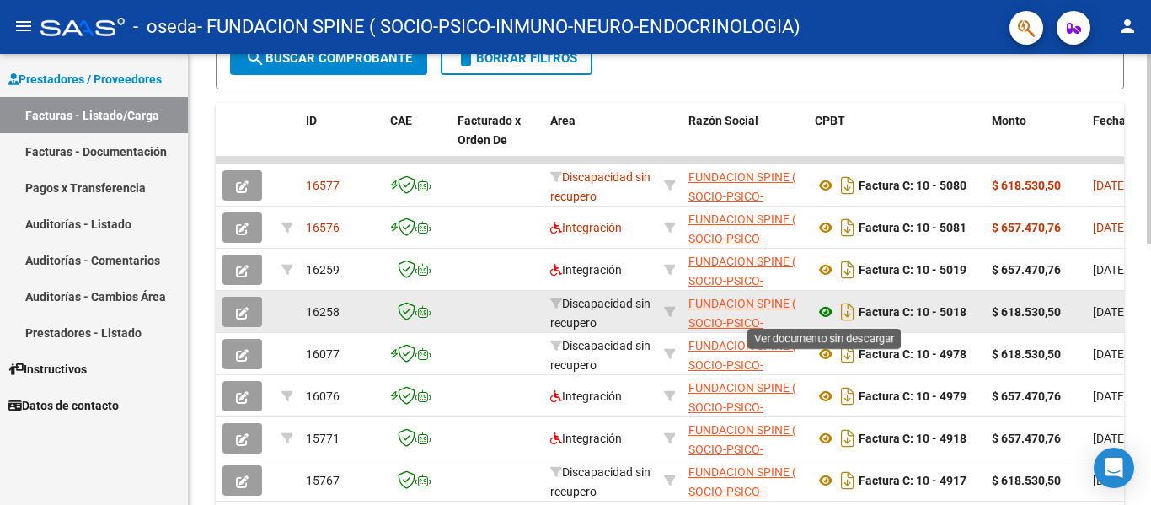
click at [826, 312] on icon at bounding box center [826, 312] width 22 height 20
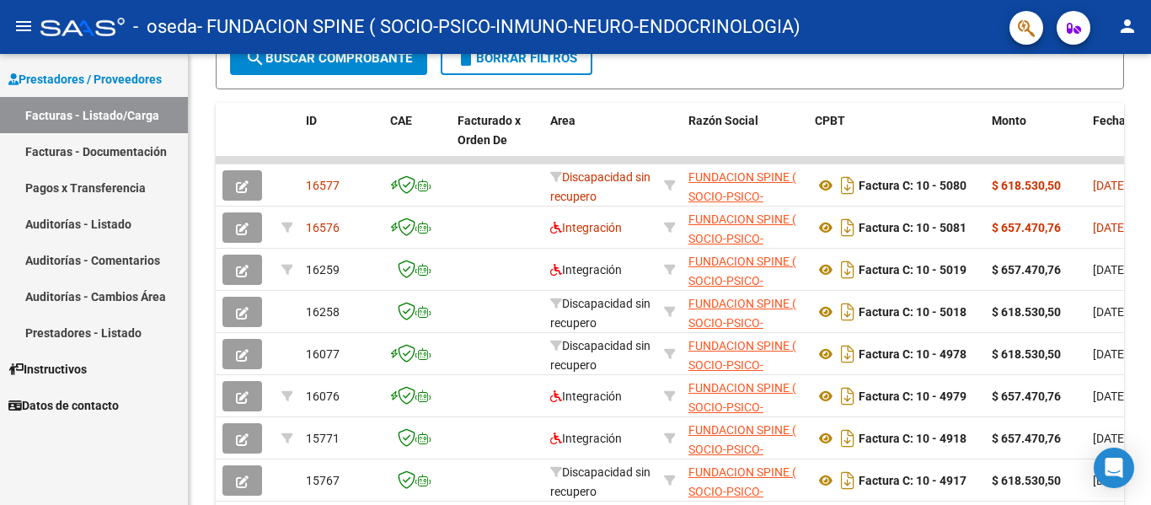
click at [21, 32] on mat-icon "menu" at bounding box center [23, 26] width 20 height 20
